Goal: Communication & Community: Share content

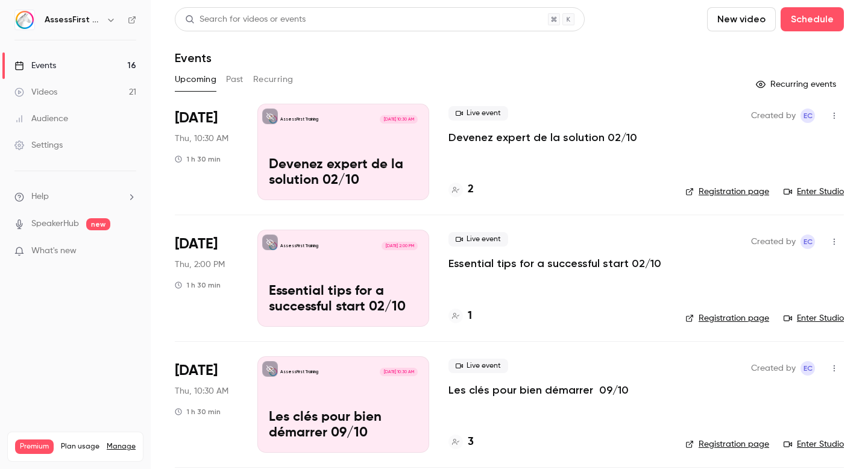
click at [237, 80] on button "Past" at bounding box center [234, 79] width 17 height 19
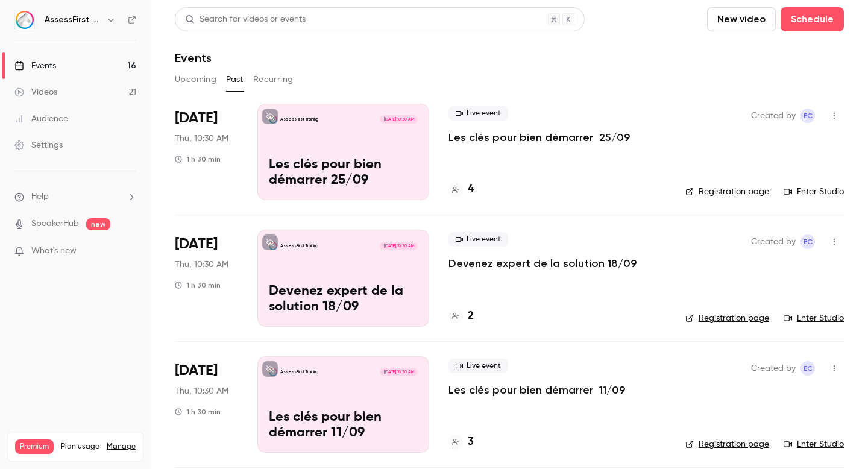
click at [584, 132] on p "Les clés pour bien démarrer 25/09" at bounding box center [538, 137] width 181 height 14
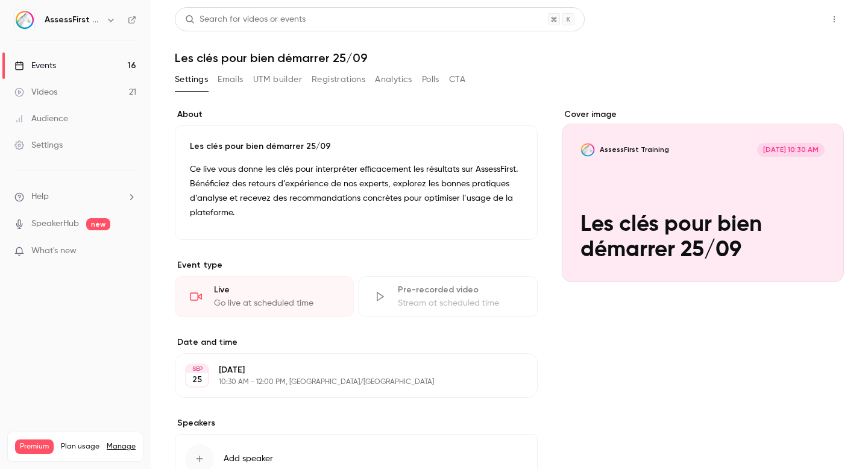
click at [784, 21] on button "Share" at bounding box center [791, 19] width 48 height 24
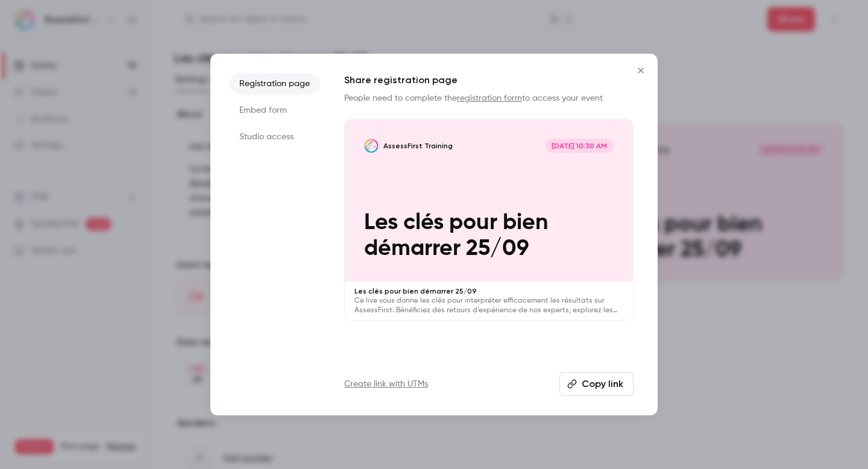
click at [633, 68] on button "Close" at bounding box center [640, 70] width 24 height 24
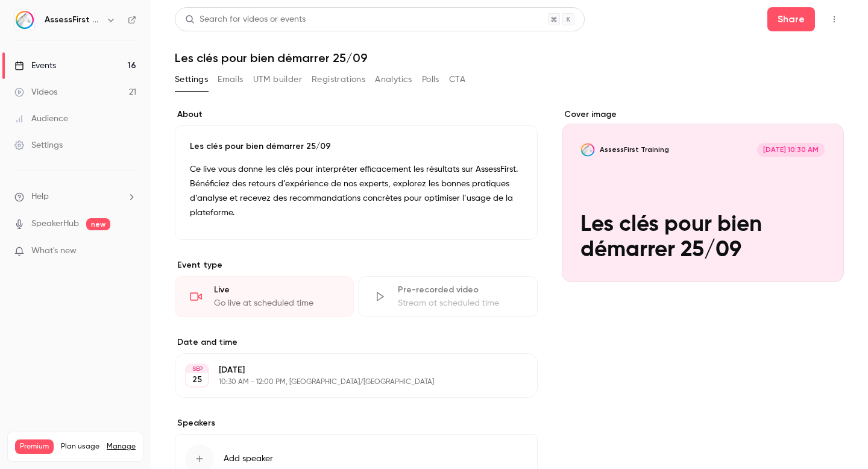
click at [79, 66] on link "Events 16" at bounding box center [75, 65] width 151 height 27
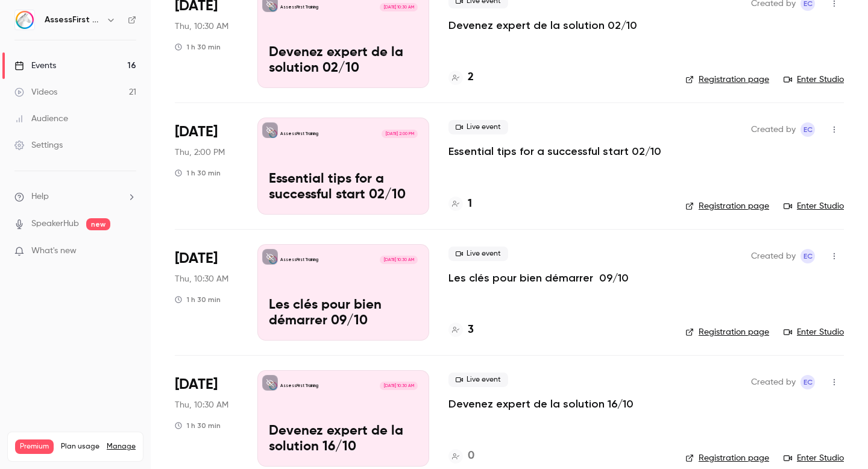
scroll to position [116, 0]
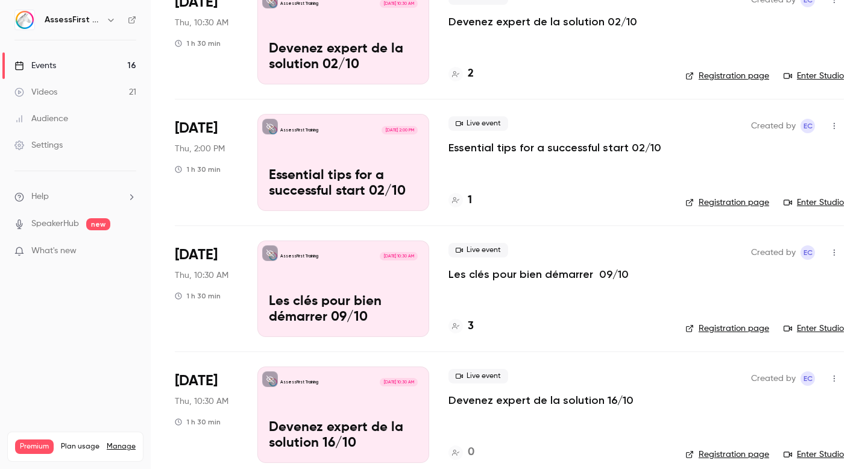
click at [835, 252] on icon "button" at bounding box center [834, 252] width 10 height 8
click at [835, 252] on div at bounding box center [434, 234] width 868 height 469
click at [812, 330] on link "Enter Studio" at bounding box center [813, 328] width 60 height 12
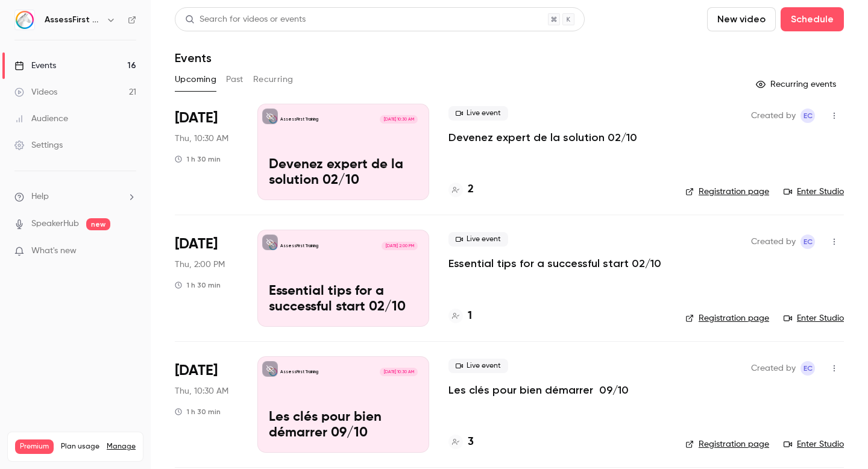
click at [236, 77] on button "Past" at bounding box center [234, 79] width 17 height 19
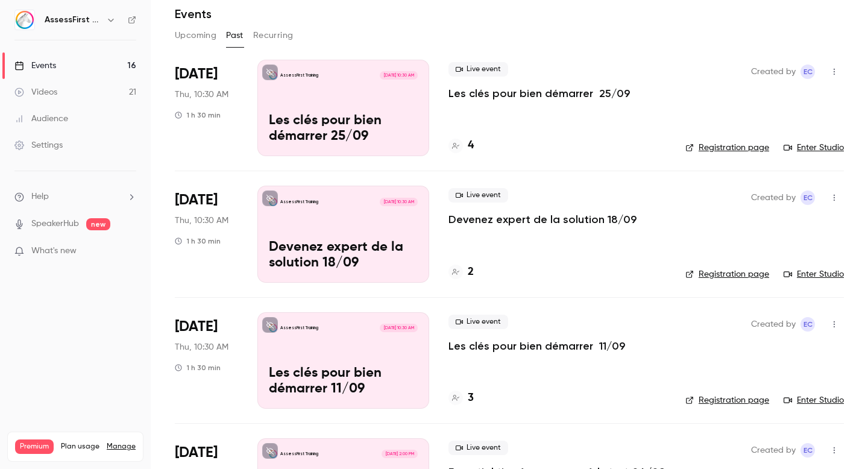
scroll to position [49, 0]
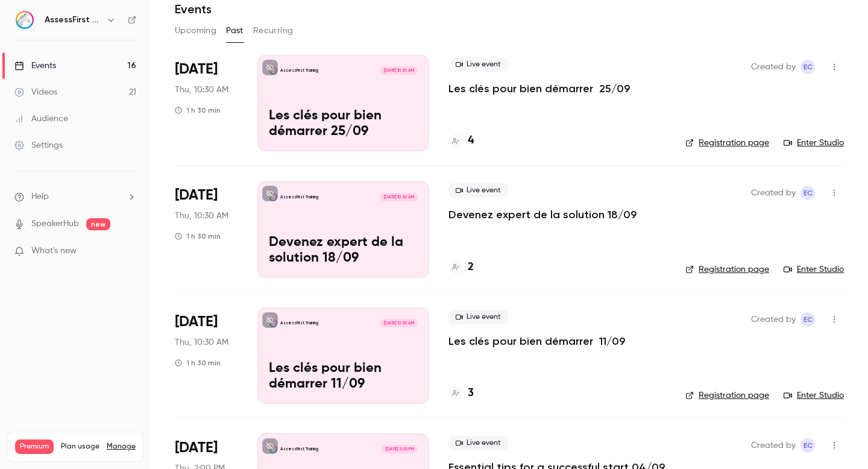
click at [812, 146] on link "Enter Studio" at bounding box center [813, 143] width 60 height 12
click at [505, 213] on p "Devenez expert de la solution 18/09" at bounding box center [542, 214] width 188 height 14
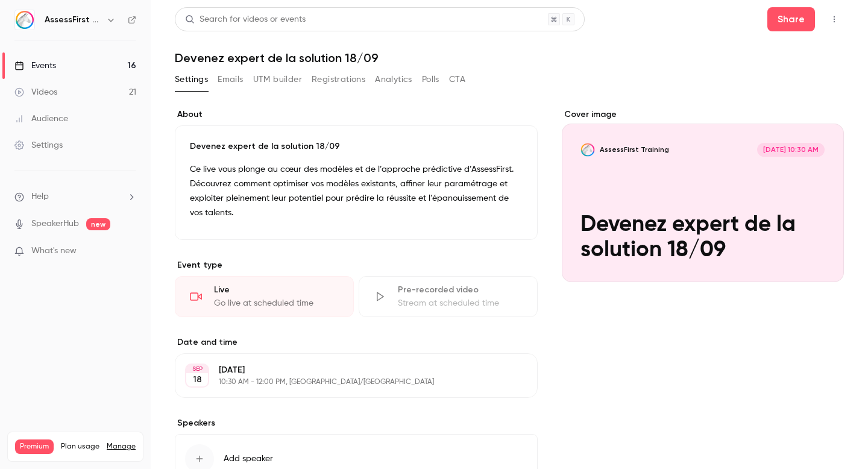
click at [836, 16] on icon "button" at bounding box center [834, 19] width 10 height 8
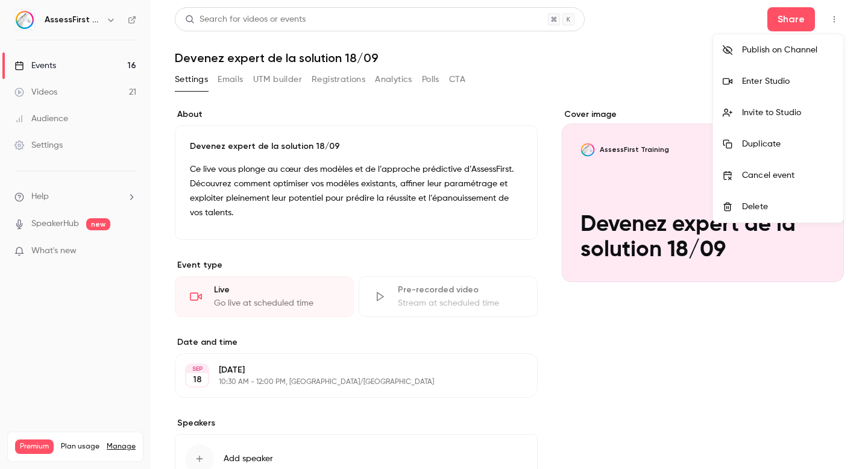
click at [675, 348] on div at bounding box center [434, 234] width 868 height 469
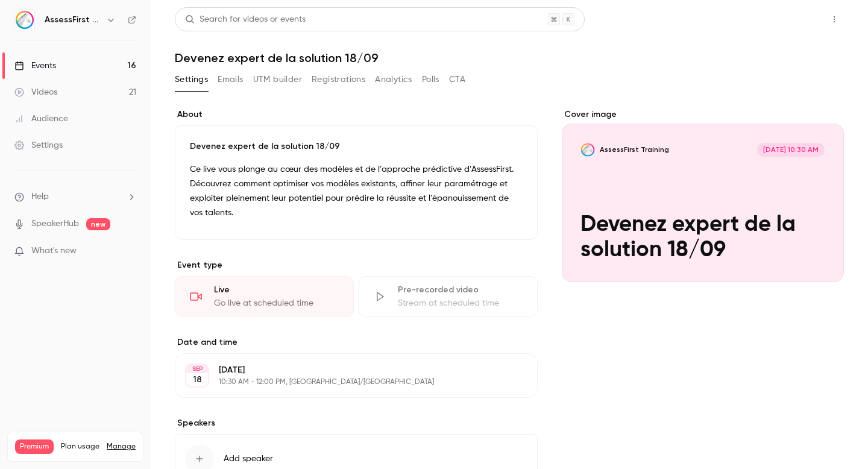
click at [794, 16] on button "Share" at bounding box center [791, 19] width 48 height 24
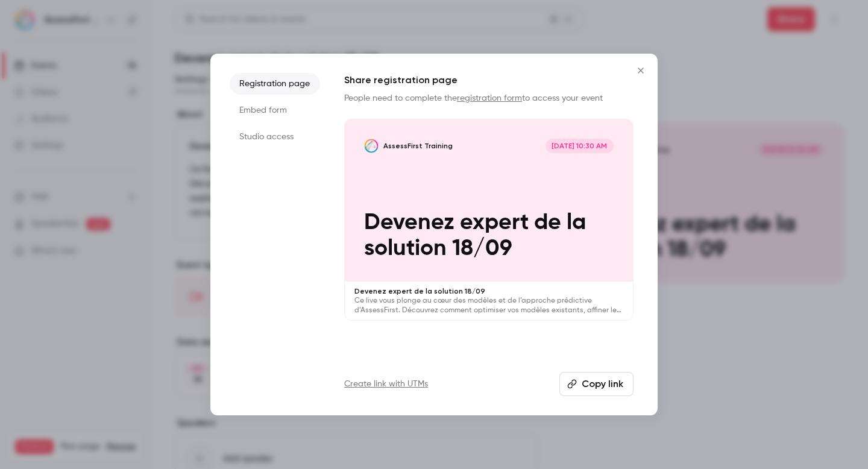
click at [282, 108] on li "Embed form" at bounding box center [275, 110] width 90 height 22
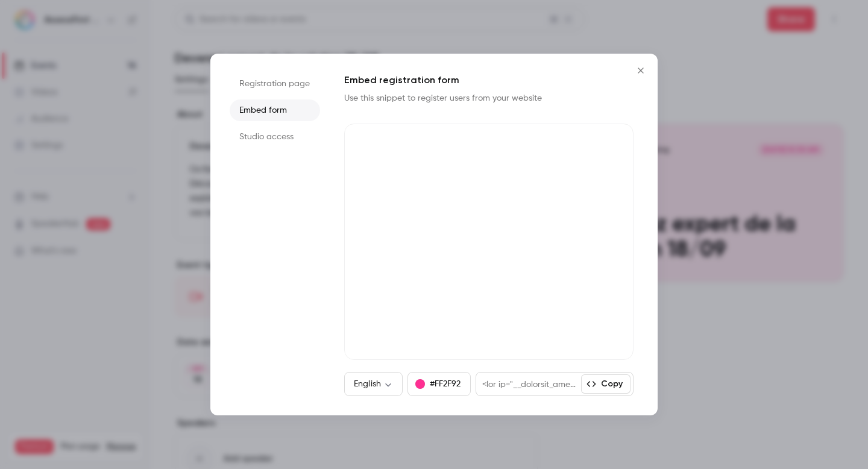
click at [277, 131] on li "Studio access" at bounding box center [275, 137] width 90 height 22
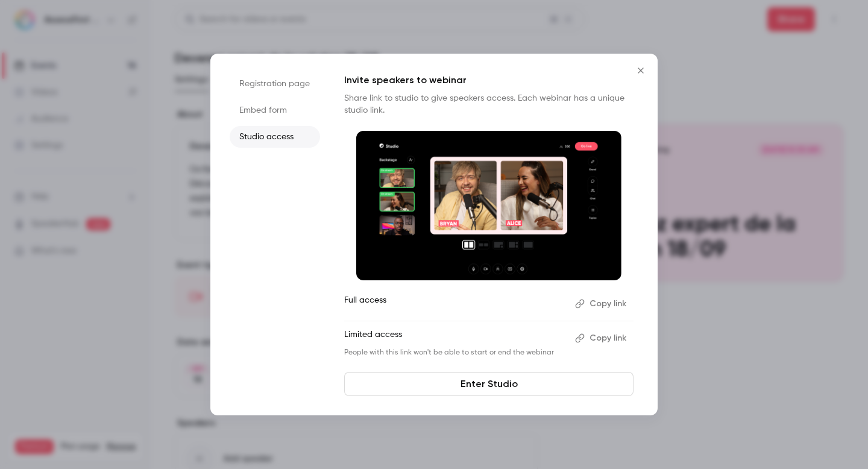
click at [641, 70] on icon "Close" at bounding box center [640, 71] width 14 height 10
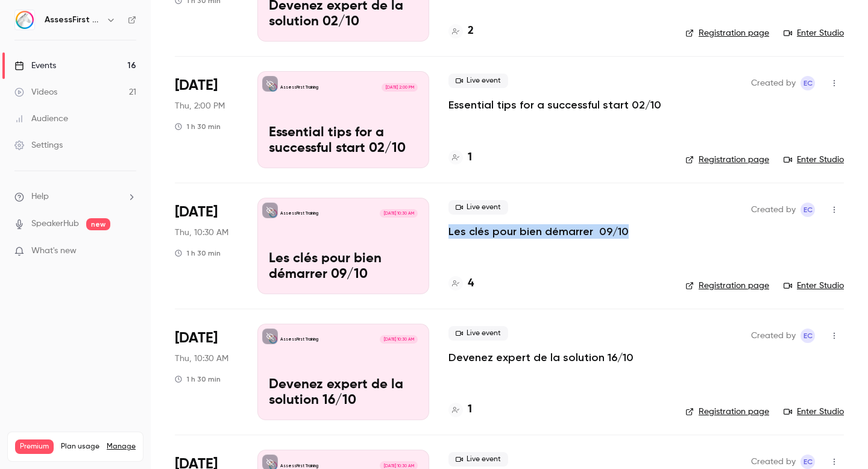
scroll to position [164, 0]
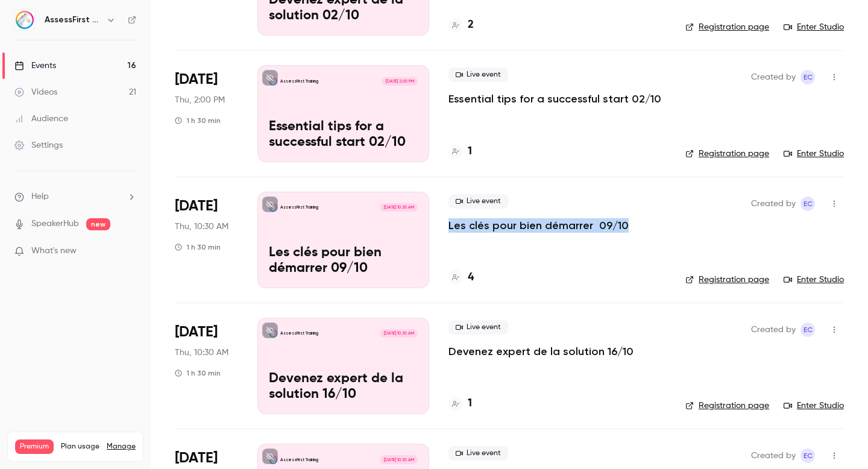
click at [542, 355] on p "Devenez expert de la solution 16/10" at bounding box center [540, 351] width 185 height 14
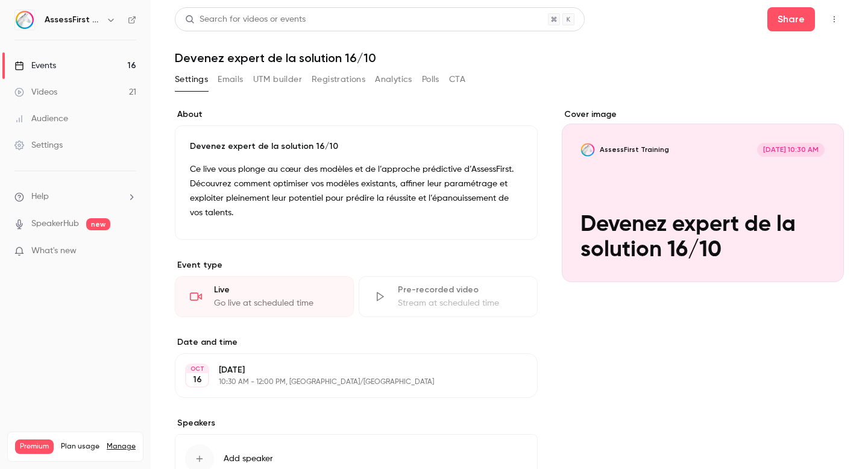
click at [236, 77] on button "Emails" at bounding box center [230, 79] width 25 height 19
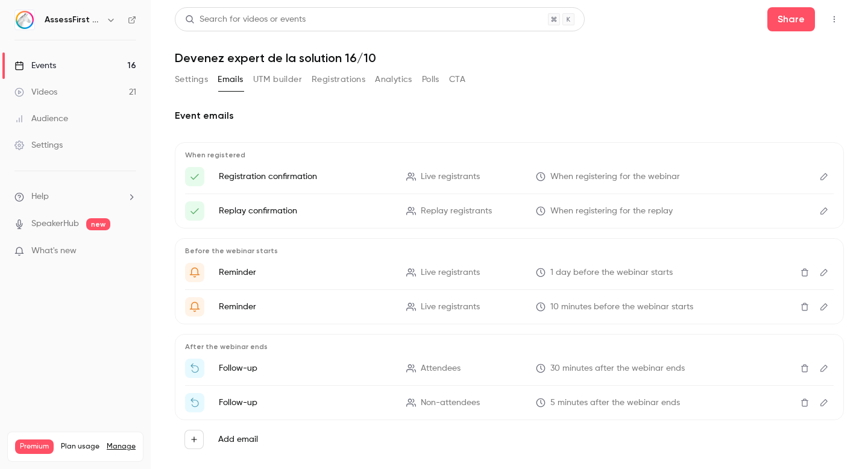
click at [340, 79] on button "Registrations" at bounding box center [338, 79] width 54 height 19
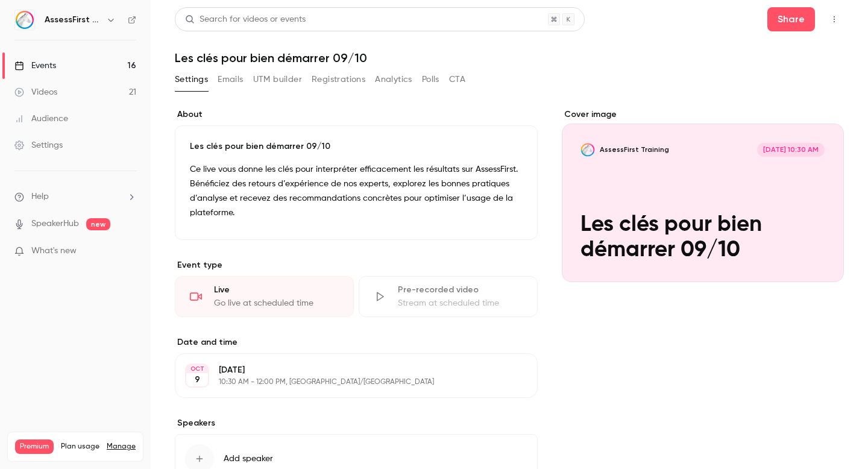
click at [331, 86] on button "Registrations" at bounding box center [338, 79] width 54 height 19
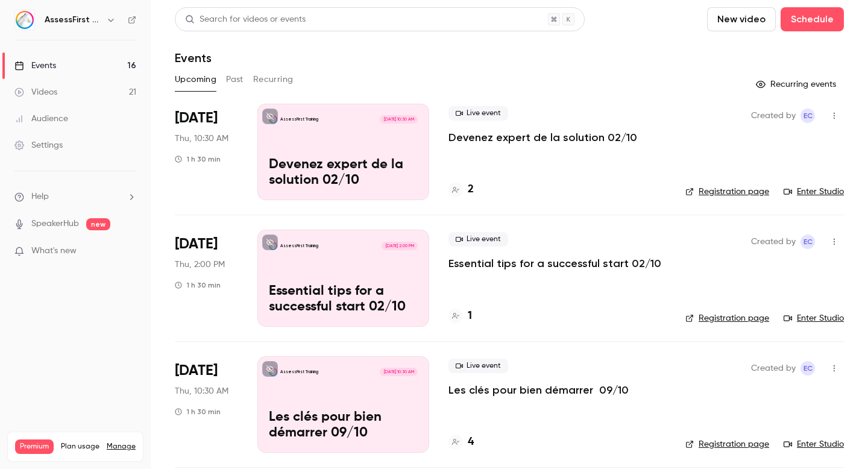
click at [232, 81] on button "Past" at bounding box center [234, 79] width 17 height 19
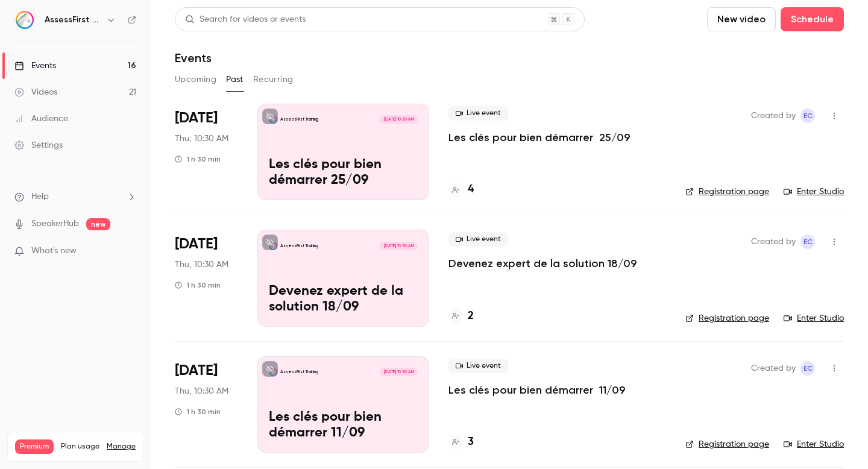
click at [836, 120] on button "button" at bounding box center [833, 115] width 19 height 19
click at [781, 137] on li "Share" at bounding box center [778, 146] width 130 height 31
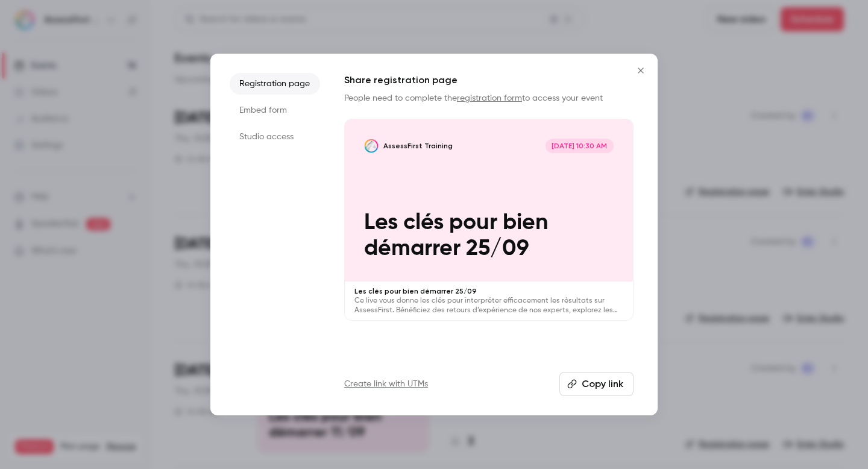
click at [272, 107] on li "Embed form" at bounding box center [275, 110] width 90 height 22
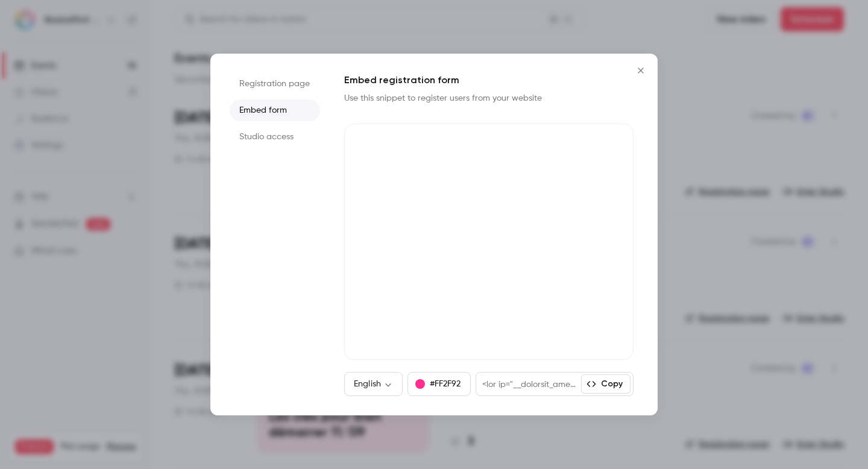
click at [268, 133] on li "Studio access" at bounding box center [275, 137] width 90 height 22
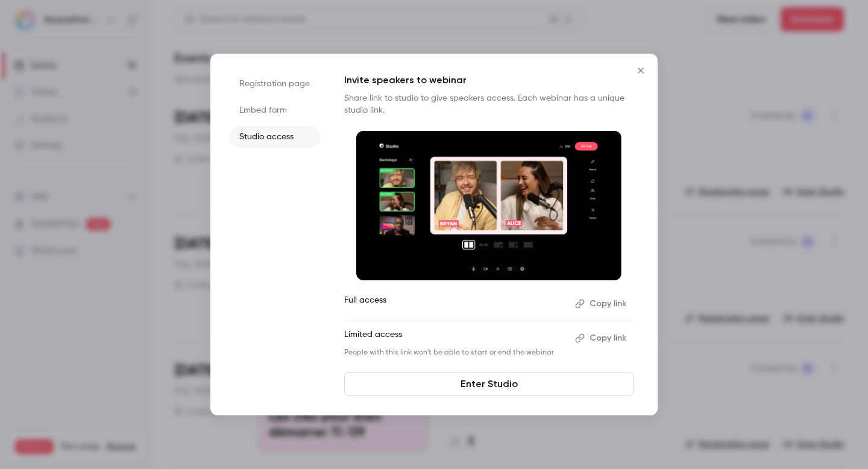
click at [271, 86] on li "Registration page" at bounding box center [275, 84] width 90 height 22
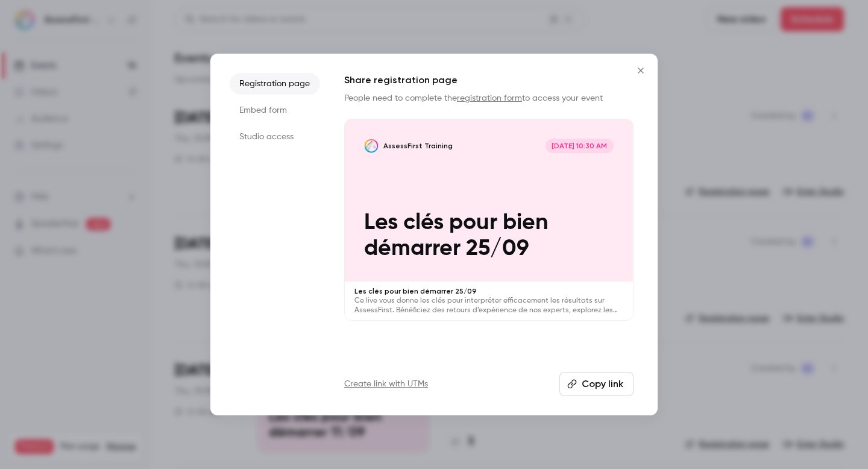
click at [636, 71] on icon "Close" at bounding box center [640, 71] width 14 height 10
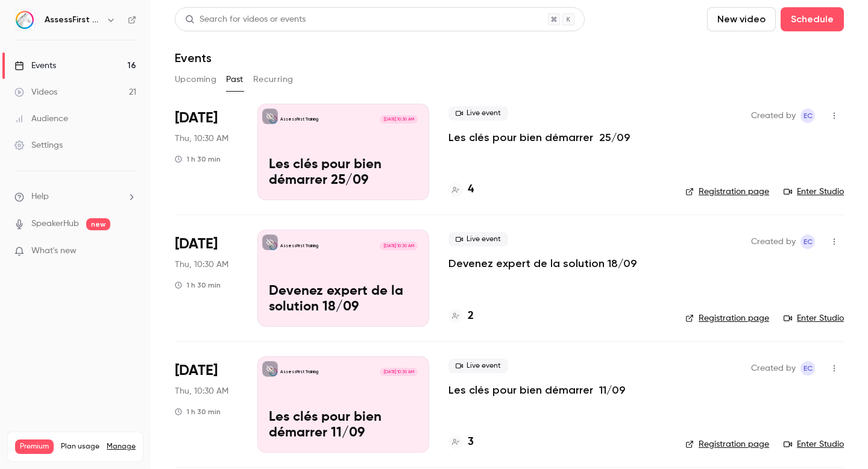
click at [560, 196] on div "4" at bounding box center [557, 189] width 218 height 16
click at [837, 111] on icon "button" at bounding box center [834, 115] width 10 height 8
click at [781, 145] on div "Share" at bounding box center [788, 146] width 92 height 12
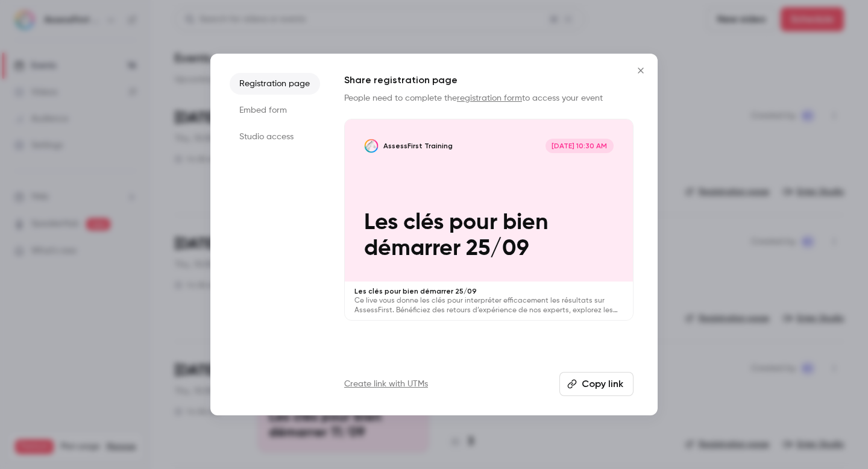
click at [641, 66] on icon "Close" at bounding box center [640, 71] width 14 height 10
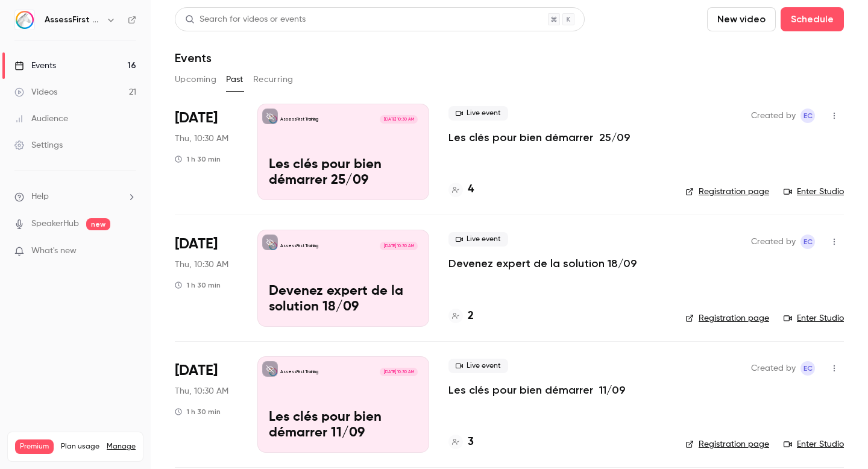
click at [835, 116] on icon "button" at bounding box center [834, 115] width 10 height 8
click at [835, 116] on div at bounding box center [434, 234] width 868 height 469
